Goal: Task Accomplishment & Management: Manage account settings

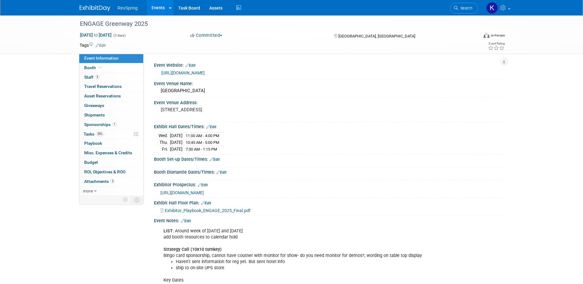
click at [205, 74] on link "[URL][DOMAIN_NAME]" at bounding box center [182, 72] width 43 height 5
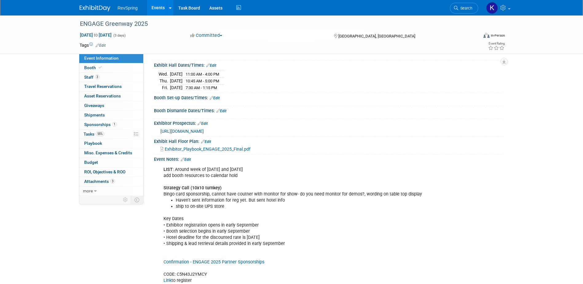
scroll to position [92, 0]
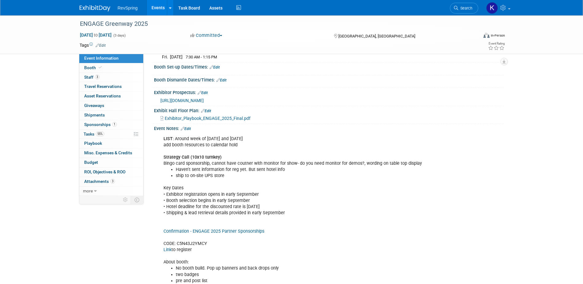
click at [188, 127] on link "Edit" at bounding box center [186, 129] width 10 height 4
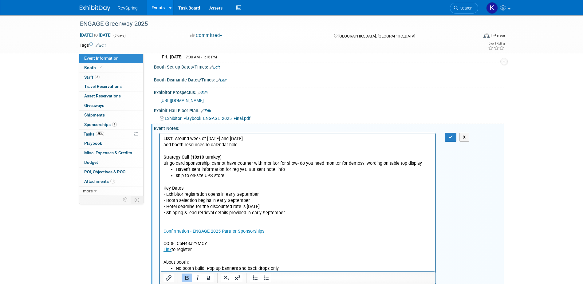
scroll to position [0, 0]
click at [224, 174] on li "ship to on-site UPS store" at bounding box center [303, 175] width 256 height 6
drag, startPoint x: 211, startPoint y: 163, endPoint x: 163, endPoint y: 164, distance: 48.5
click at [163, 164] on p "LIST : Around week of Oct 8 and Oct 22 add booth resources to calendar hold Str…" at bounding box center [297, 150] width 268 height 31
click at [248, 168] on li "Haven't sent information for reg yet. But sent hotel info" at bounding box center [303, 169] width 256 height 6
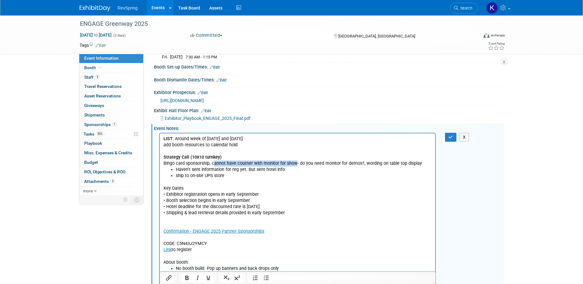
drag, startPoint x: 213, startPoint y: 163, endPoint x: 295, endPoint y: 164, distance: 82.9
click at [295, 164] on p "LIST : Around week of Oct 8 and Oct 22 add booth resources to calendar hold Str…" at bounding box center [297, 150] width 268 height 31
click at [297, 164] on p "LIST : Around week of Oct 8 and Oct 22 add booth resources to calendar hold Str…" at bounding box center [297, 150] width 268 height 31
drag, startPoint x: 177, startPoint y: 170, endPoint x: 284, endPoint y: 172, distance: 106.9
click at [284, 172] on li "Haven't sent information for reg yet. But sent hotel info" at bounding box center [303, 169] width 256 height 6
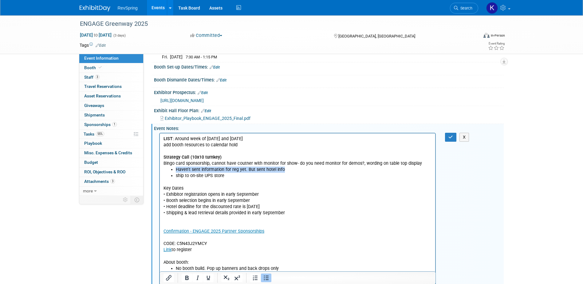
click at [284, 171] on li "Haven't sent information for reg yet. But sent hotel info" at bounding box center [303, 169] width 256 height 6
drag, startPoint x: 176, startPoint y: 169, endPoint x: 286, endPoint y: 169, distance: 110.0
click at [286, 169] on li "Haven't sent information for reg yet. But sent hotel info" at bounding box center [303, 169] width 256 height 6
click at [284, 169] on li "Haven't sent information for reg yet. But sent hotel info" at bounding box center [303, 169] width 256 height 6
click at [227, 175] on li "ship to on-site UPS store" at bounding box center [303, 175] width 256 height 6
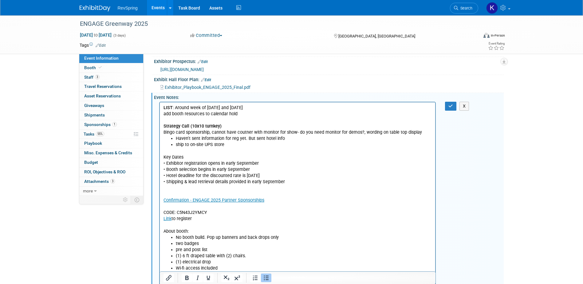
scroll to position [123, 0]
drag, startPoint x: 242, startPoint y: 106, endPoint x: 175, endPoint y: 105, distance: 67.0
click at [175, 105] on p "LIST : Around week of Oct 8 and Oct 22 add booth resources to calendar hold Str…" at bounding box center [297, 120] width 268 height 31
click at [183, 107] on p "LIST : Around week of Oct 8 and Oct 22 add booth resources to calendar hold Str…" at bounding box center [297, 120] width 268 height 31
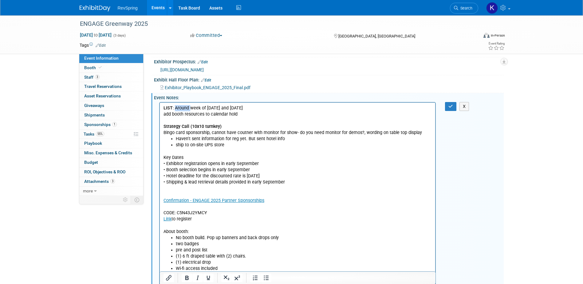
click at [183, 107] on p "LIST : Around week of Oct 8 and Oct 22 add booth resources to calendar hold Str…" at bounding box center [297, 120] width 268 height 31
copy p "LIST : Around week of Oct 8 and Oct 22"
click at [176, 137] on li "Haven't sent information for reg yet. But sent hotel info" at bounding box center [303, 138] width 256 height 6
click at [226, 144] on li "ship to on-site UPS store" at bounding box center [303, 145] width 256 height 6
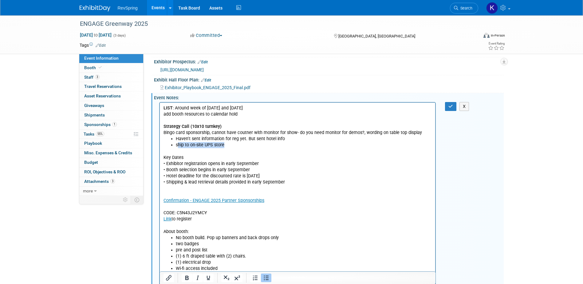
drag, startPoint x: 226, startPoint y: 145, endPoint x: 177, endPoint y: 146, distance: 49.1
click at [177, 146] on li "ship to on-site UPS store" at bounding box center [303, 145] width 256 height 6
click at [291, 180] on p "Key Dates • Exhibitor registration opens in early September • Booth selection b…" at bounding box center [297, 191] width 268 height 86
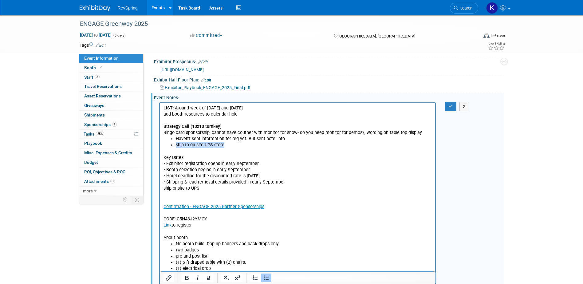
drag, startPoint x: 230, startPoint y: 143, endPoint x: 175, endPoint y: 146, distance: 54.4
click at [175, 146] on li "ship to on-site UPS store" at bounding box center [303, 145] width 256 height 6
click at [256, 144] on li "LIST : Around week of Oct 8 and Oct 22" at bounding box center [303, 145] width 256 height 6
click at [260, 145] on li "LIST : Around week of Oct 8 and Oct 22" at bounding box center [303, 145] width 256 height 6
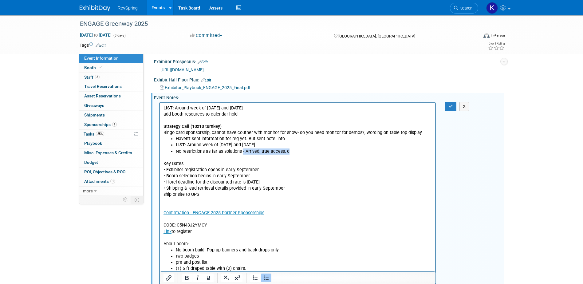
drag, startPoint x: 296, startPoint y: 150, endPoint x: 243, endPoint y: 152, distance: 53.8
click at [243, 152] on li "No restrictions as far as solutions - Arrived, true access, d" at bounding box center [303, 151] width 256 height 6
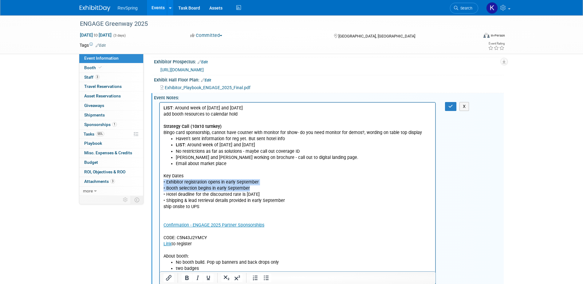
drag, startPoint x: 250, startPoint y: 186, endPoint x: 159, endPoint y: 182, distance: 90.7
click at [159, 182] on html "LIST : Around week of Oct 8 and Oct 22 add booth resources to calendar hold Str…" at bounding box center [297, 232] width 276 height 261
copy p "• Exhibitor registration opens in early September • Booth selection begins in e…"
click at [239, 163] on li "Email about market place" at bounding box center [303, 163] width 256 height 6
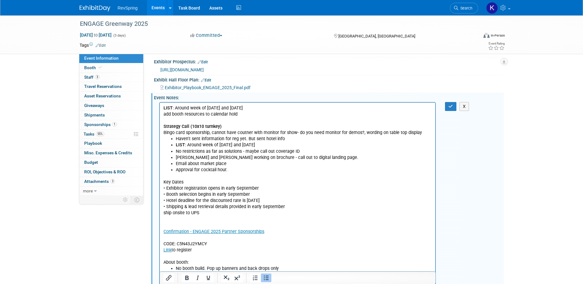
click at [177, 149] on li "No restrictions as far as solutions - maybe call out coverage ID" at bounding box center [303, 151] width 256 height 6
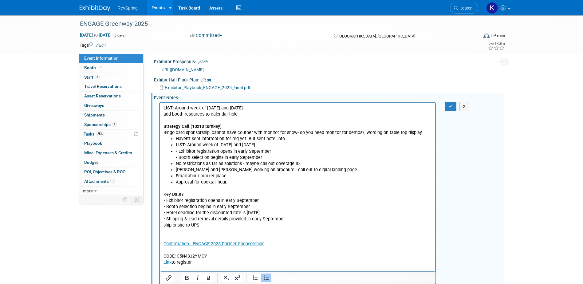
click at [178, 151] on li "• Exhibitor registration opens in early September • Booth selection begins in e…" at bounding box center [303, 154] width 256 height 12
click at [179, 158] on li "Exhibitor registration opens in early September • Booth selection begins in ear…" at bounding box center [303, 154] width 256 height 12
click at [231, 179] on li "Approval for cocktail hour." at bounding box center [303, 182] width 256 height 6
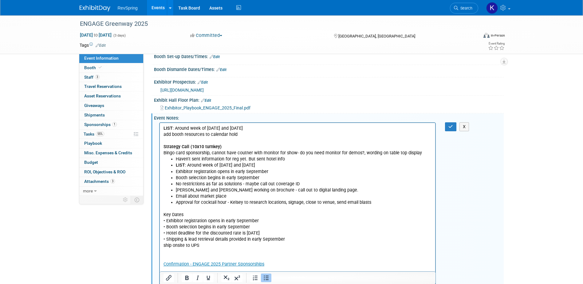
scroll to position [92, 0]
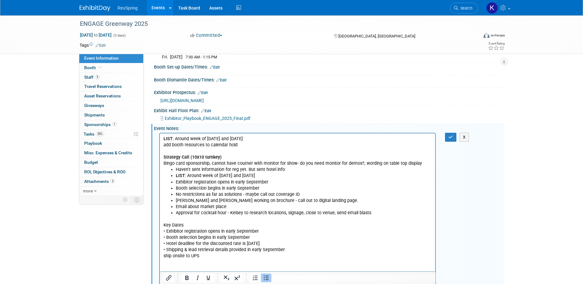
click at [184, 98] on span "[URL][DOMAIN_NAME]" at bounding box center [181, 100] width 43 height 5
click at [378, 212] on li "Approval for cocktail hour - Kelsey to research locations, signage, close to ve…" at bounding box center [303, 212] width 256 height 6
click at [304, 213] on li "Approval for cocktail hour - Kelsey to research locations, signage, close to ve…" at bounding box center [303, 212] width 256 height 6
click at [425, 213] on li "Approval for cocktail hour - Kelsey to research locations, signage, cards to ha…" at bounding box center [303, 212] width 256 height 6
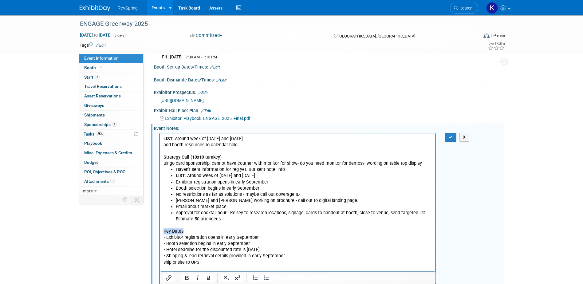
drag, startPoint x: 185, startPoint y: 232, endPoint x: 318, endPoint y: 365, distance: 188.3
click at [159, 232] on html "LIST : Around week of Oct 8 and Oct 22 add booth resources to calendar hold Str…" at bounding box center [297, 276] width 276 height 286
click at [213, 249] on p "Key Dates • Exhibitor registration opens in early September • Booth selection b…" at bounding box center [297, 240] width 268 height 37
click at [228, 219] on li "Approval for cocktail hour - Kelsey to research locations, signage, cards to ha…" at bounding box center [303, 215] width 256 height 12
drag, startPoint x: 278, startPoint y: 248, endPoint x: 243, endPoint y: 233, distance: 38.3
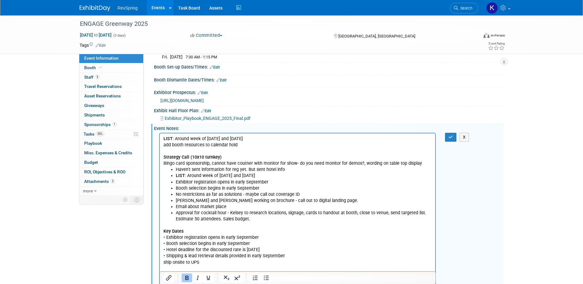
click at [243, 233] on p "Key Dates • Exhibitor registration opens in early September • Booth selection b…" at bounding box center [297, 240] width 268 height 37
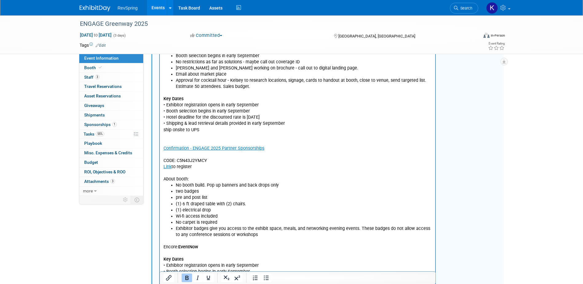
scroll to position [271, 0]
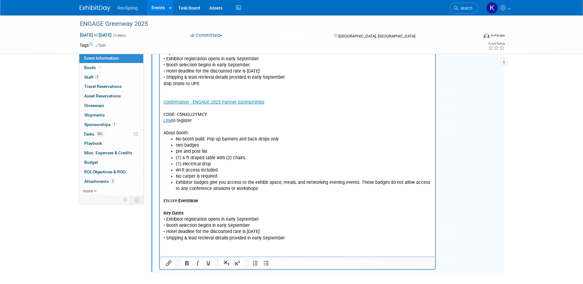
drag, startPoint x: 296, startPoint y: 242, endPoint x: 173, endPoint y: 225, distance: 124.6
click at [176, 228] on html "LIST : Around week of Oct 8 and Oct 22 add booth resources to calendar hold Str…" at bounding box center [297, 98] width 276 height 286
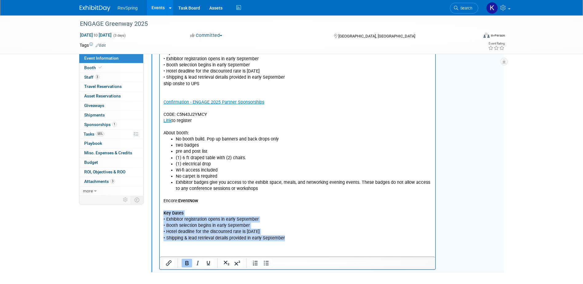
drag, startPoint x: 164, startPoint y: 213, endPoint x: 323, endPoint y: 246, distance: 162.7
click at [323, 241] on html "LIST : Around week of Oct 8 and Oct 22 add booth resources to calendar hold Str…" at bounding box center [297, 98] width 276 height 286
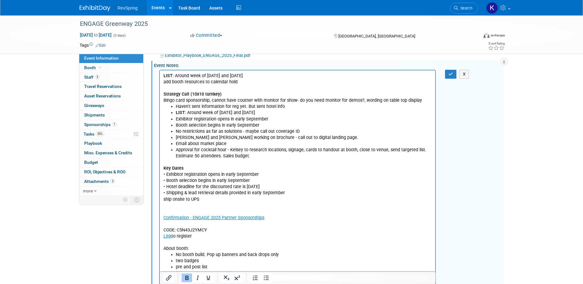
scroll to position [141, 0]
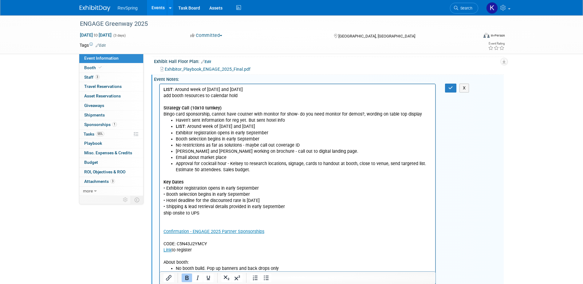
click at [236, 219] on p "ship onsite to UPS Confirmation - ENGAGE 2025 Partner Sponsorships CODE: C5N43J…" at bounding box center [297, 238] width 268 height 56
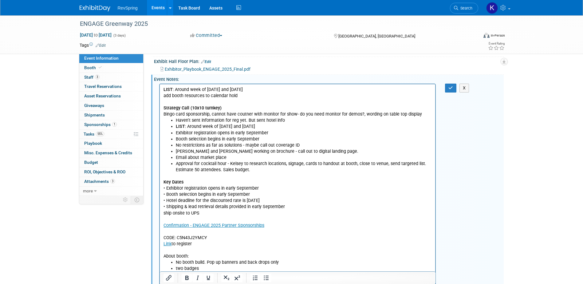
scroll to position [111, 0]
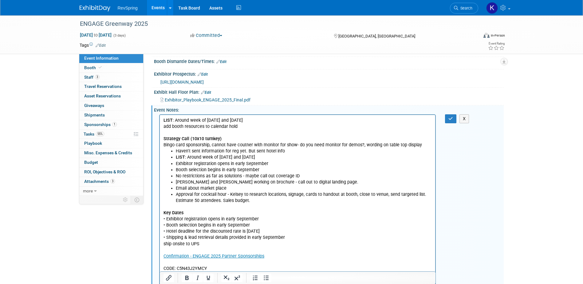
click at [255, 201] on li "Approval for cocktail hour - Kelsey to research locations, signage, cards to ha…" at bounding box center [303, 197] width 256 height 12
click at [252, 199] on li "Approval for cocktail hour - Kelsey to research locations, signage, cards to ha…" at bounding box center [303, 197] width 256 height 12
click at [261, 199] on li "Approval for cocktail hour - Kelsey to research locations, signage, cards to ha…" at bounding box center [303, 197] width 256 height 12
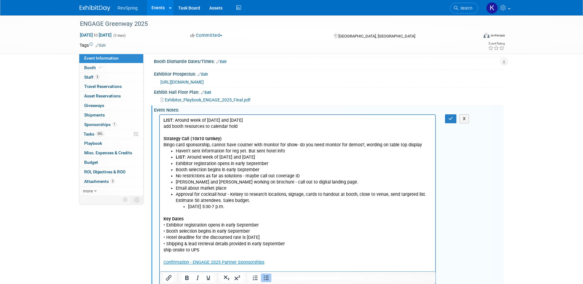
drag, startPoint x: 195, startPoint y: 200, endPoint x: 201, endPoint y: 200, distance: 5.8
click at [198, 200] on li "Approval for cocktail hour - Kelsey to research locations, signage, cards to ha…" at bounding box center [303, 200] width 256 height 18
click at [274, 156] on li "LIST : Around week of Oct 8 and Oct 22" at bounding box center [303, 157] width 256 height 6
click at [260, 200] on li "Approval for cocktail hour - Kelsey to research locations, signage, cards to ha…" at bounding box center [303, 200] width 256 height 18
click at [256, 205] on li "[DATE] 5:30-7 p.m." at bounding box center [310, 206] width 244 height 6
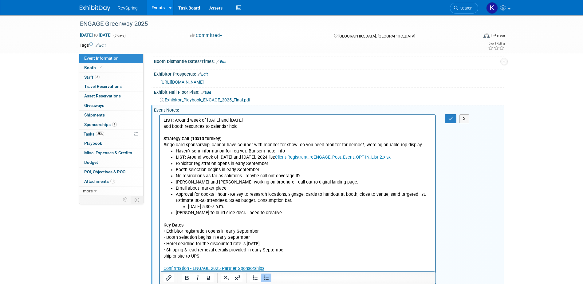
click at [275, 213] on li "Amy to build slide deck - need to creative" at bounding box center [303, 212] width 256 height 6
drag, startPoint x: 288, startPoint y: 151, endPoint x: 247, endPoint y: 152, distance: 40.3
click at [247, 152] on li "Haven't sent information for reg yet. But sent hotel info" at bounding box center [303, 151] width 256 height 6
click at [205, 150] on li "Haven't sent information for reg yet. Hotel information sent." at bounding box center [303, 151] width 256 height 6
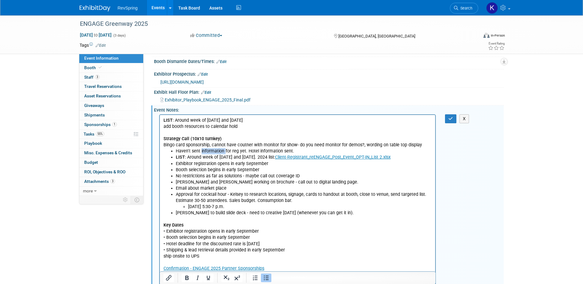
click at [205, 150] on li "Haven't sent information for reg yet. Hotel information sent." at bounding box center [303, 151] width 256 height 6
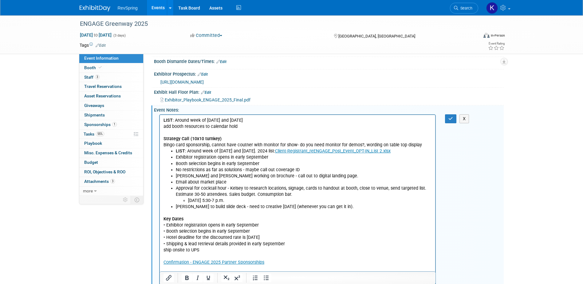
click at [192, 165] on li "Booth selection begins in early September" at bounding box center [303, 163] width 256 height 6
click at [193, 165] on li "Booth selection begins in early September" at bounding box center [303, 163] width 256 height 6
click at [224, 169] on li "No restrictions as far as solutions - maybe call out coverage ID" at bounding box center [303, 169] width 256 height 6
click at [214, 169] on li "No restrictions as far as solutions - maybe call out coverage ID" at bounding box center [303, 169] width 256 height 6
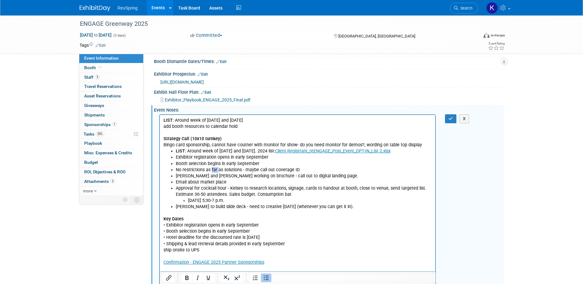
click at [214, 169] on li "No restrictions as far as solutions - maybe call out coverage ID" at bounding box center [303, 169] width 256 height 6
click at [293, 170] on li "No restrictions as far as solutions - maybe call out coverage ID" at bounding box center [303, 169] width 256 height 6
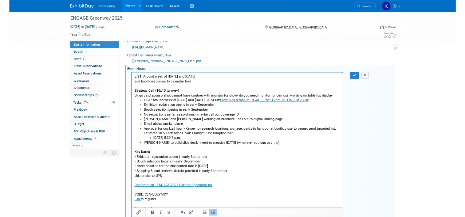
scroll to position [141, 0]
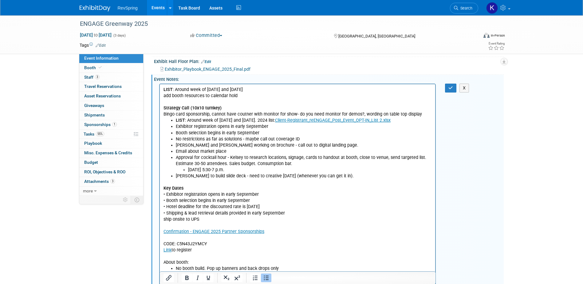
click at [337, 176] on li "Amy to build slide deck - need to creative October 1 (whenever you can get it i…" at bounding box center [303, 176] width 256 height 6
click at [390, 176] on li "[PERSON_NAME] to build slide deck - need to creative [DATE] (whenever you can g…" at bounding box center [303, 176] width 256 height 6
drag, startPoint x: 234, startPoint y: 151, endPoint x: 239, endPoint y: 151, distance: 4.7
click at [234, 151] on li "Email about market place" at bounding box center [303, 151] width 256 height 6
click at [320, 151] on li "Email about market place, stop by booth, happy hour, (LinkedIn posts)" at bounding box center [303, 151] width 256 height 6
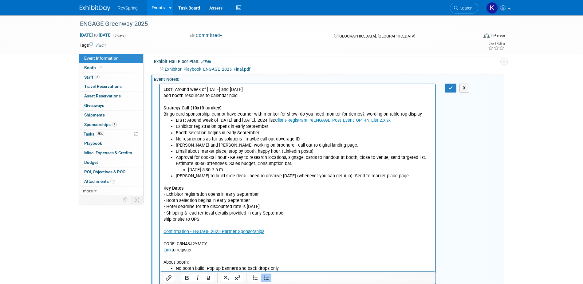
click at [397, 177] on li "[PERSON_NAME] to build slide deck - need to creative [DATE] (whenever you can g…" at bounding box center [303, 176] width 256 height 6
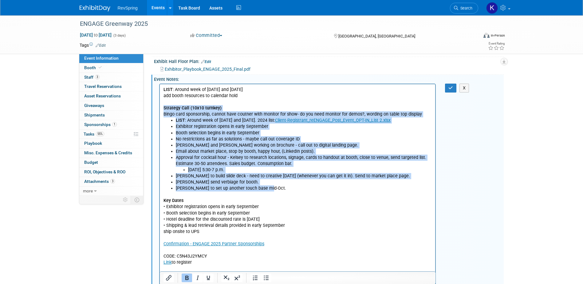
drag, startPoint x: 272, startPoint y: 187, endPoint x: 156, endPoint y: 109, distance: 140.2
click at [159, 109] on html "LIST : Around week of Oct 8 and Oct 22 add booth resources to calendar hold Str…" at bounding box center [297, 214] width 276 height 261
copy body "Strategy Call (10x10 turnkey) Bingo card sponsorship, cannot have coutner with …"
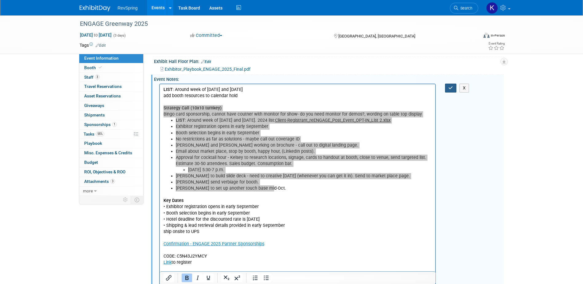
click at [454, 85] on button "button" at bounding box center [450, 88] width 11 height 9
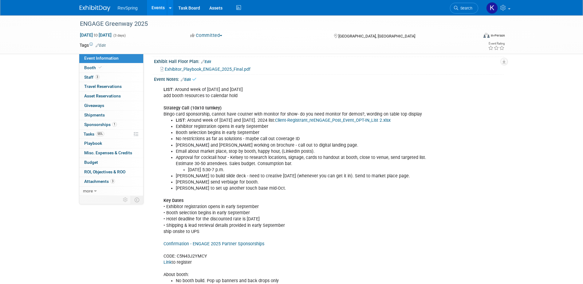
click at [356, 181] on li "[PERSON_NAME] send verbiage for booth." at bounding box center [304, 182] width 256 height 6
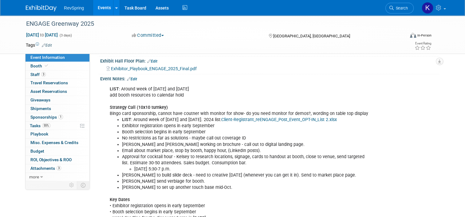
click at [100, 9] on link "Events" at bounding box center [104, 7] width 22 height 15
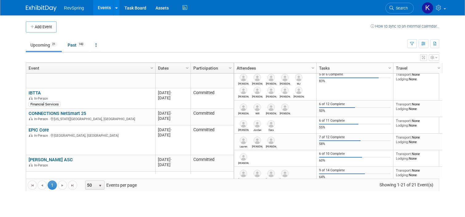
scroll to position [198, 0]
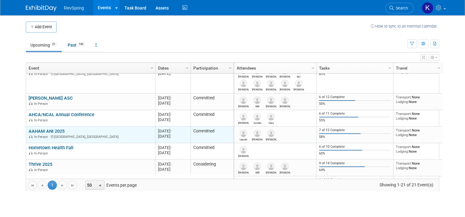
click at [49, 131] on link "AAHAM ANI 2025" at bounding box center [47, 132] width 36 height 6
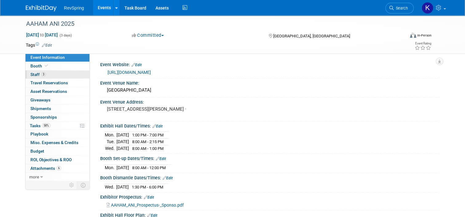
click at [63, 77] on link "3 Staff 3" at bounding box center [57, 75] width 64 height 8
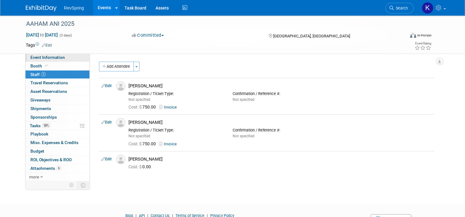
click at [55, 55] on span "Event Information" at bounding box center [47, 57] width 34 height 5
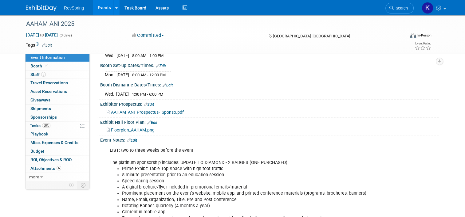
scroll to position [92, 0]
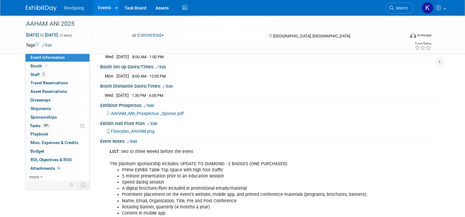
click at [136, 147] on div "LIST : two to three weeks before the event The platinum sponsorship includes: U…" at bounding box center [239, 217] width 268 height 142
click at [131, 140] on link "Edit" at bounding box center [132, 142] width 10 height 4
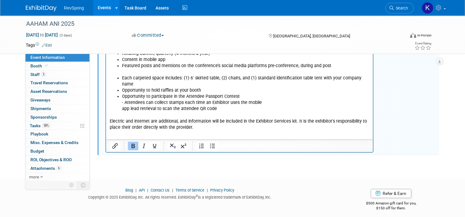
scroll to position [248, 0]
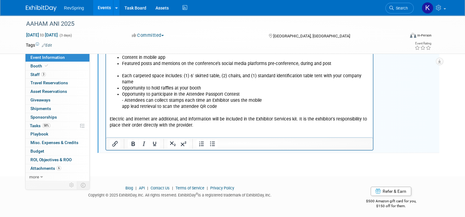
click at [202, 122] on p "Electric and internet are additional, and information will be included in the E…" at bounding box center [240, 119] width 260 height 18
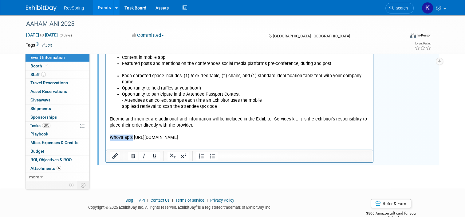
drag, startPoint x: 132, startPoint y: 133, endPoint x: 108, endPoint y: 132, distance: 24.0
click at [108, 132] on html "LIST : two to three weeks before the event The platinum sponsorship includes: U…" at bounding box center [239, 65] width 267 height 151
click at [225, 129] on p "Rich Text Area. Press ALT-0 for help." at bounding box center [240, 132] width 260 height 6
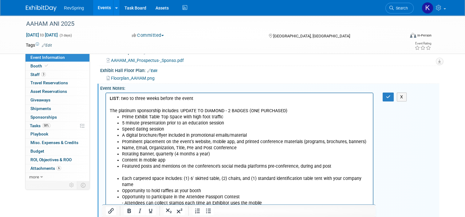
scroll to position [142, 0]
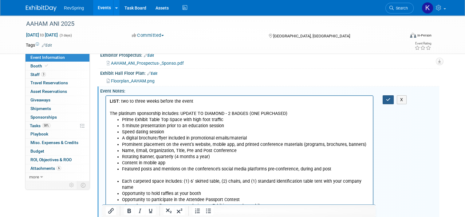
click at [390, 100] on icon "button" at bounding box center [388, 100] width 5 height 4
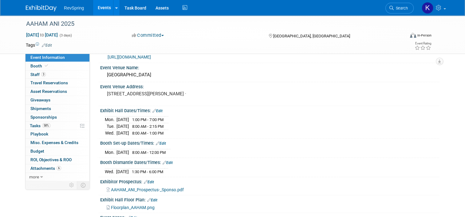
scroll to position [0, 0]
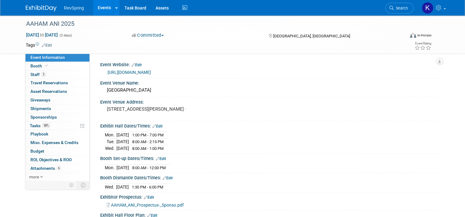
click at [147, 74] on link "https://aaham.org/page/2025ANI" at bounding box center [129, 72] width 43 height 5
click at [98, 8] on link "Events" at bounding box center [104, 7] width 22 height 15
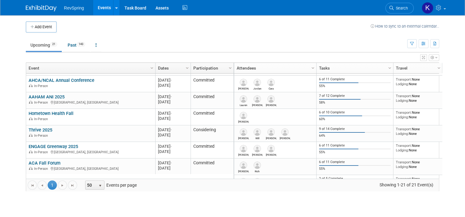
scroll to position [244, 0]
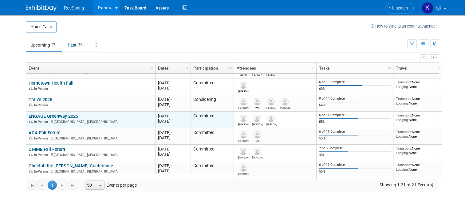
click at [65, 115] on link "ENGAGE Greenway 2025" at bounding box center [53, 117] width 49 height 6
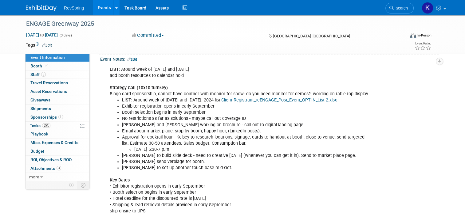
scroll to position [162, 0]
click at [176, 155] on li "[PERSON_NAME] to build slide deck - need to creative [DATE] (whenever you can g…" at bounding box center [246, 155] width 248 height 6
